Goal: Information Seeking & Learning: Learn about a topic

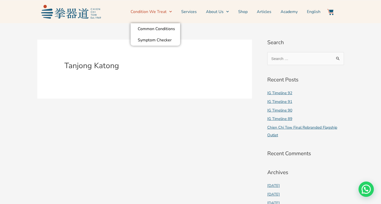
click at [166, 12] on link "Condition We Treat" at bounding box center [151, 11] width 41 height 13
click at [163, 31] on link "Common Conditions" at bounding box center [156, 28] width 50 height 11
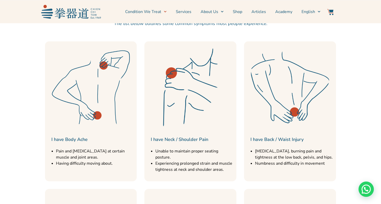
scroll to position [236, 0]
click at [88, 102] on img at bounding box center [91, 86] width 87 height 87
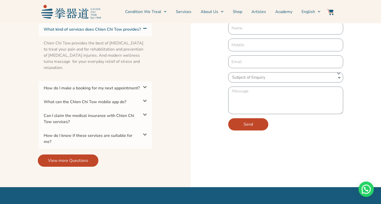
scroll to position [1425, 0]
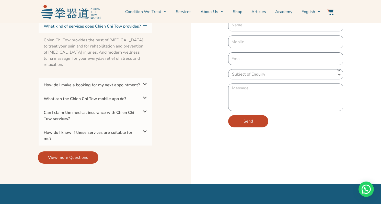
click at [131, 79] on div "How do I make a booking for my next appointment?" at bounding box center [95, 85] width 113 height 14
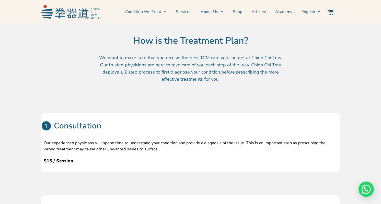
scroll to position [420, 0]
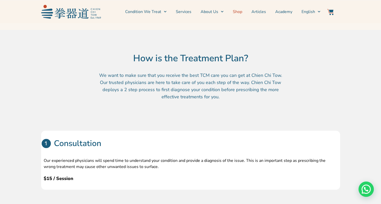
click at [240, 12] on link "Shop" at bounding box center [237, 11] width 9 height 13
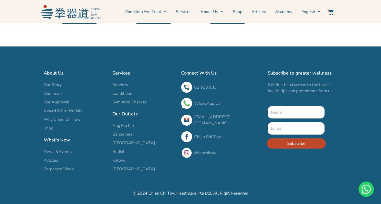
scroll to position [408, 0]
click at [208, 105] on link "WhatsApp Us" at bounding box center [207, 104] width 26 height 6
